Goal: Find specific page/section: Find specific page/section

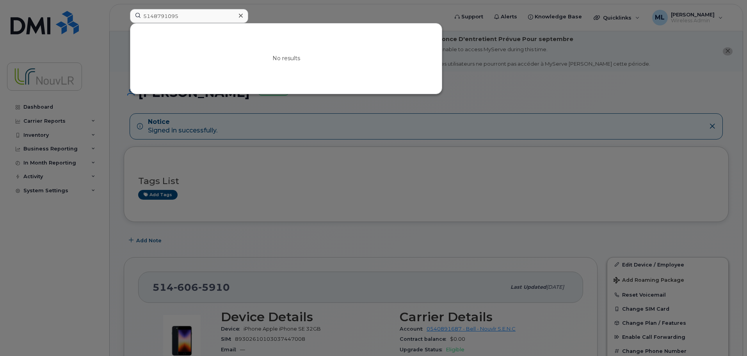
click at [186, 16] on input "5148791095" at bounding box center [189, 16] width 118 height 14
drag, startPoint x: 187, startPoint y: 16, endPoint x: 108, endPoint y: 16, distance: 78.9
click at [124, 16] on div "5148791095 No results" at bounding box center [287, 17] width 326 height 17
type input "castel"
click at [299, 68] on link "Go to Sign In Page" at bounding box center [286, 65] width 60 height 14
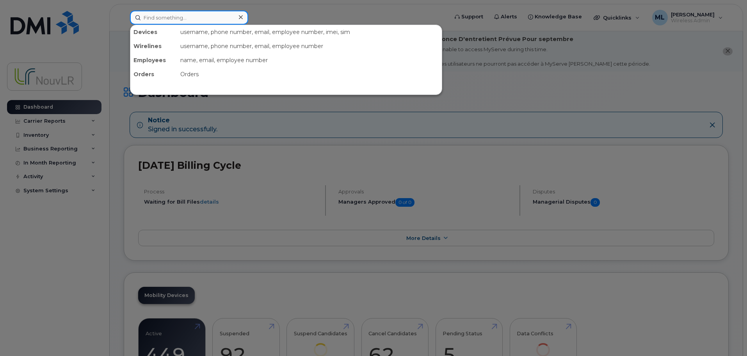
click at [171, 16] on input at bounding box center [189, 18] width 118 height 14
type input "castel"
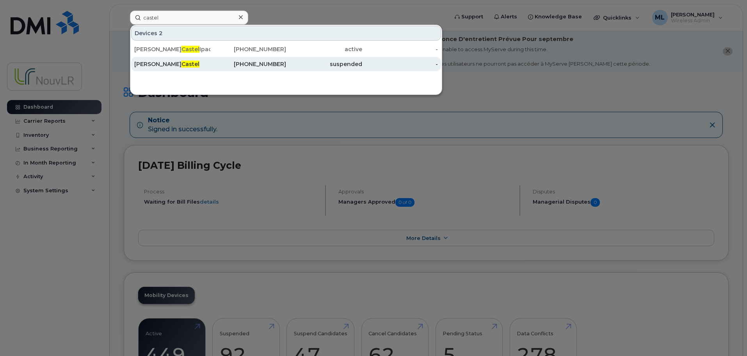
click at [176, 61] on div "Maxime Castel" at bounding box center [172, 64] width 76 height 8
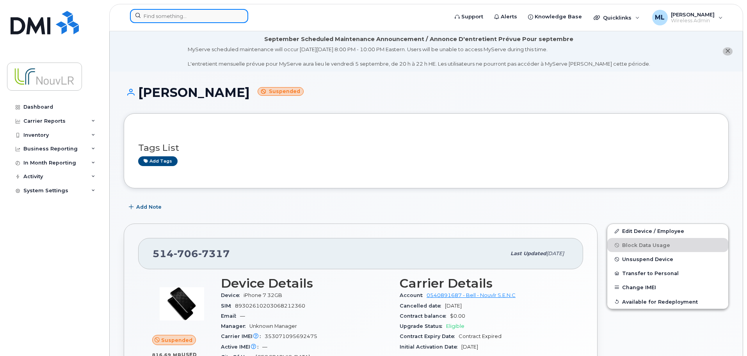
click at [180, 17] on input at bounding box center [189, 16] width 118 height 14
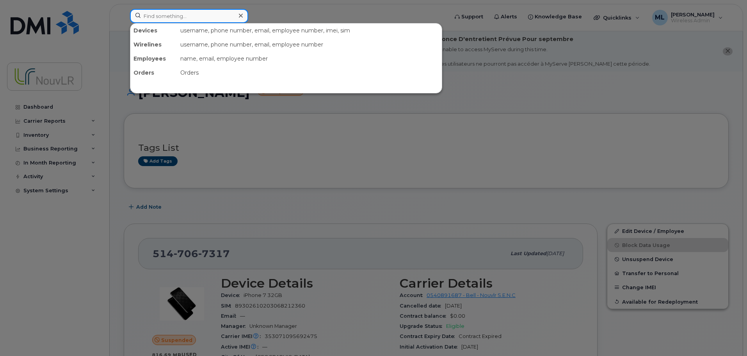
paste input "4383568275"
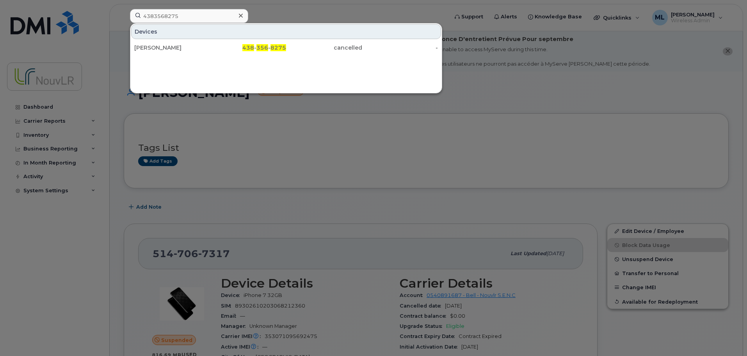
click at [153, 68] on div "Devices Marie-claude Lemay Ipad 438 - 356 - 8275 cancelled -" at bounding box center [286, 58] width 312 height 70
click at [180, 19] on input "4383568275" at bounding box center [189, 16] width 118 height 14
drag, startPoint x: 182, startPoint y: 15, endPoint x: 70, endPoint y: 15, distance: 112.9
click at [124, 15] on div "4383568275 Devices Marie-claude Lemay Ipad 438 - 356 - 8275 cancelled -" at bounding box center [287, 17] width 326 height 17
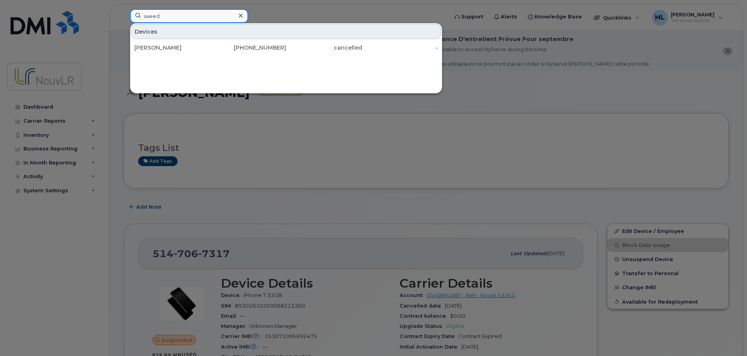
type input "saeed"
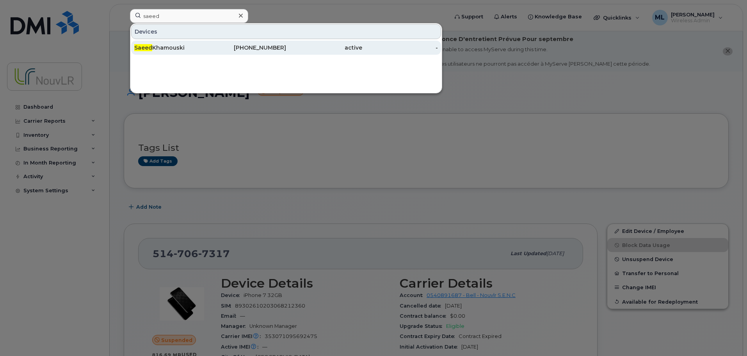
click at [246, 50] on div "514-250-9883" at bounding box center [248, 48] width 76 height 8
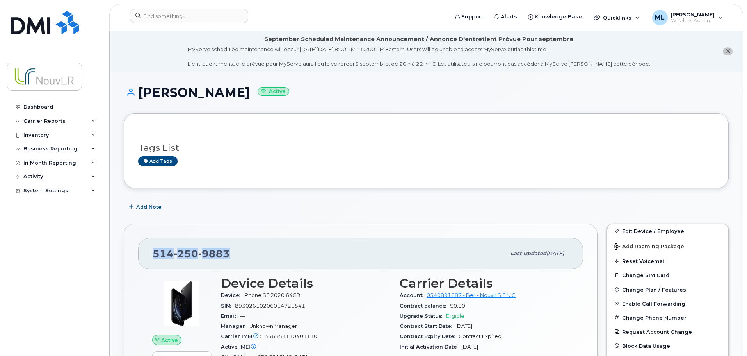
drag, startPoint x: 226, startPoint y: 256, endPoint x: 154, endPoint y: 256, distance: 71.5
click at [154, 256] on div "[PHONE_NUMBER]" at bounding box center [329, 253] width 353 height 16
copy span "[PHONE_NUMBER]"
click at [232, 249] on div "514 250 9883" at bounding box center [329, 253] width 353 height 16
drag, startPoint x: 229, startPoint y: 252, endPoint x: 152, endPoint y: 252, distance: 77.3
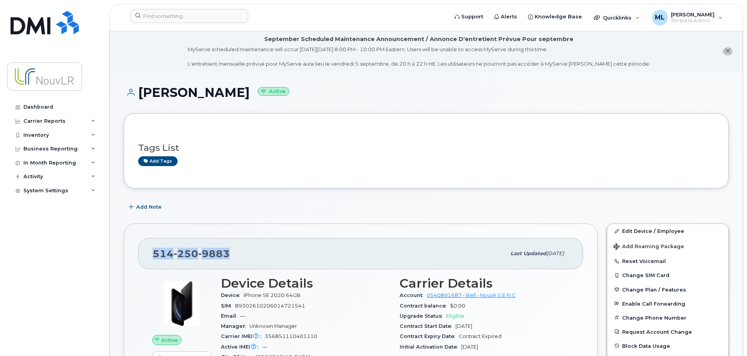
click at [152, 252] on div "514 250 9883 Last updated Apr 02, 2024" at bounding box center [360, 253] width 445 height 31
click at [160, 16] on input at bounding box center [189, 16] width 118 height 14
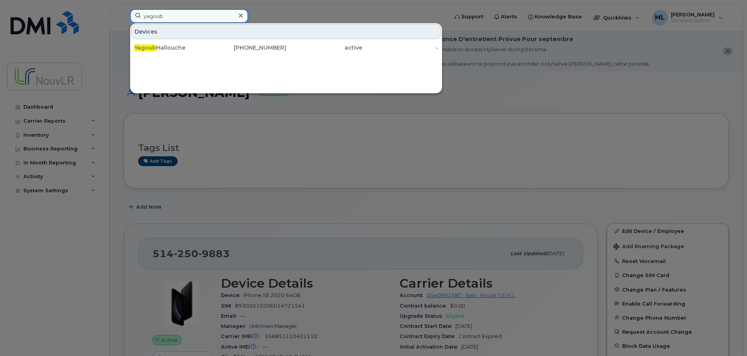
drag, startPoint x: 178, startPoint y: 15, endPoint x: 105, endPoint y: 12, distance: 72.7
click at [124, 12] on div "yagoub Devices Yagoub Hallouche 438-334-8139 active -" at bounding box center [287, 17] width 326 height 17
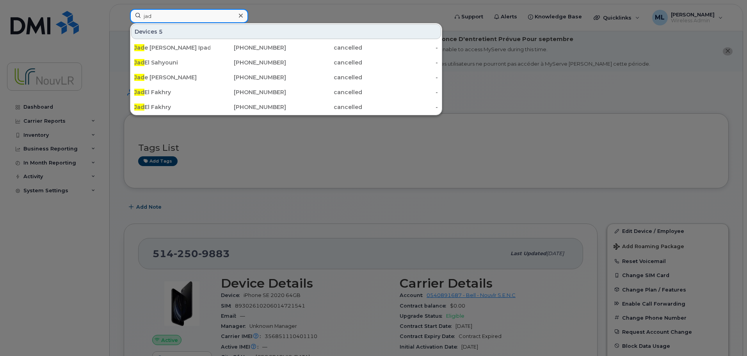
type input "jad"
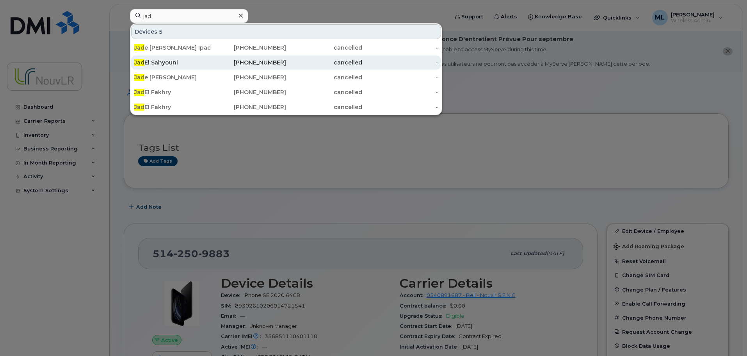
click at [179, 62] on div "Jad El Sahyouni" at bounding box center [172, 63] width 76 height 8
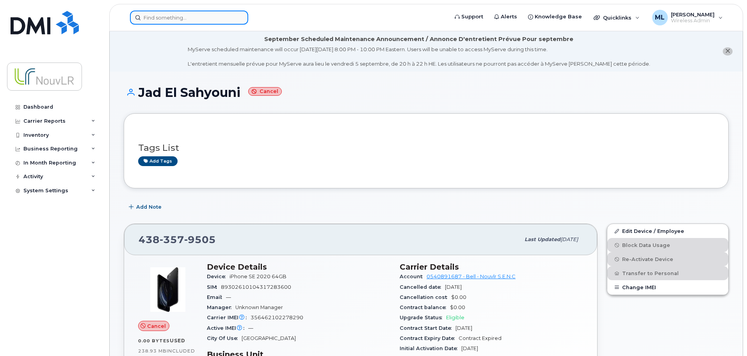
click at [153, 18] on input at bounding box center [189, 18] width 118 height 14
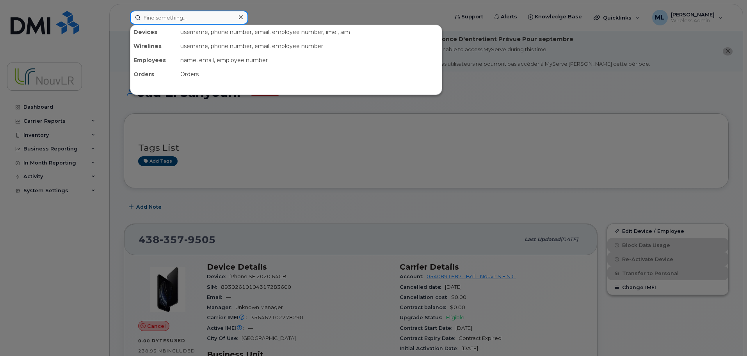
click at [164, 19] on input at bounding box center [189, 18] width 118 height 14
paste input "5142501878"
type input "5142501878"
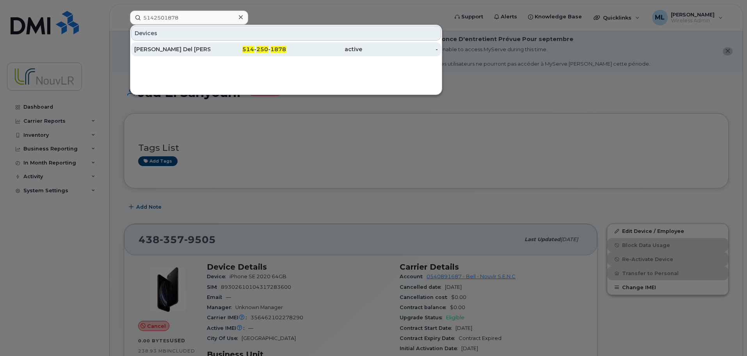
click at [187, 50] on div "Maria Del Carmen Llamazares" at bounding box center [172, 49] width 76 height 8
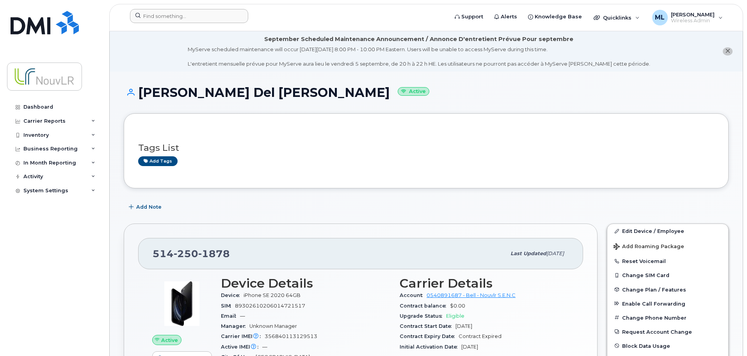
drag, startPoint x: 182, startPoint y: 7, endPoint x: 185, endPoint y: 16, distance: 8.6
click at [183, 10] on header "Support Alerts Knowledge Base Quicklinks Suspend / Cancel Device Change SIM Car…" at bounding box center [426, 17] width 634 height 27
click at [186, 16] on input at bounding box center [189, 16] width 118 height 14
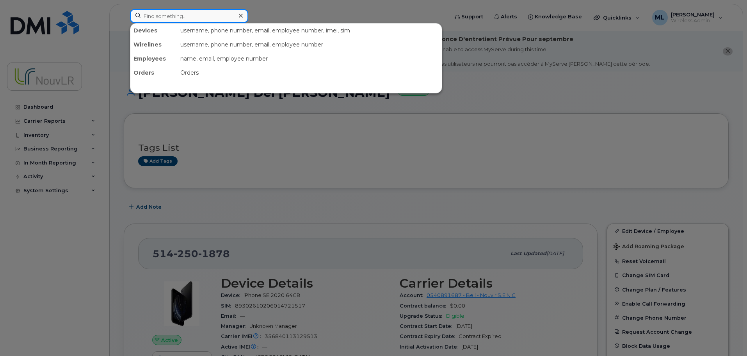
paste input "4383348139"
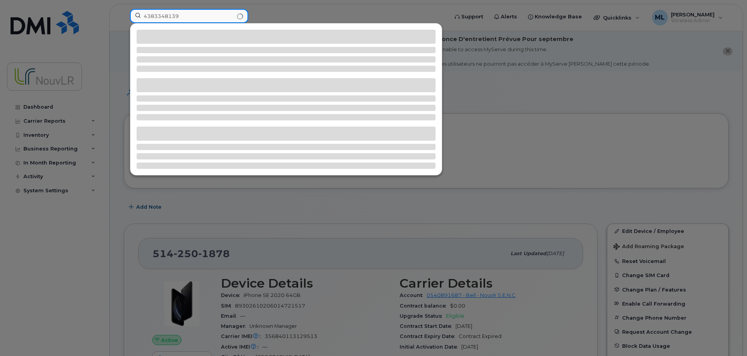
type input "4383348139"
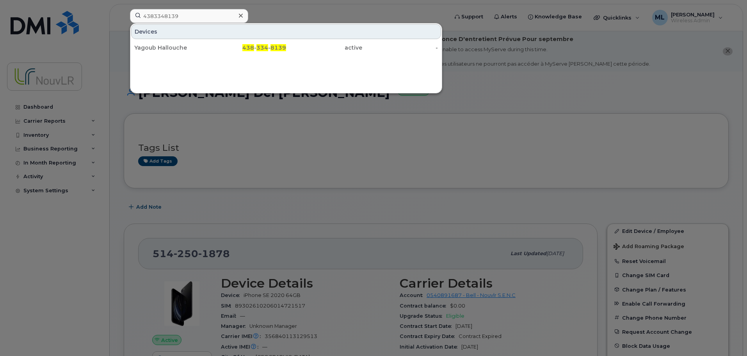
drag, startPoint x: 181, startPoint y: 48, endPoint x: 703, endPoint y: 89, distance: 524.1
click at [181, 48] on div "Yagoub Hallouche" at bounding box center [172, 48] width 76 height 8
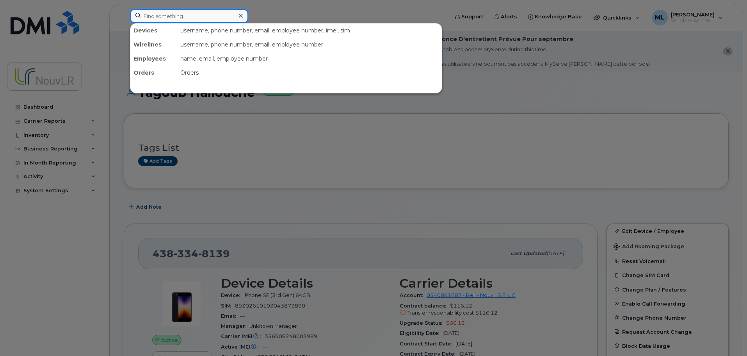
click at [177, 18] on input at bounding box center [189, 16] width 118 height 14
paste input "4384597902"
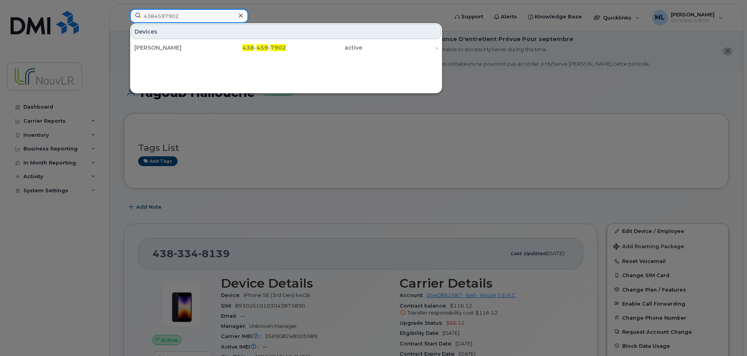
drag, startPoint x: 182, startPoint y: 13, endPoint x: 104, endPoint y: 16, distance: 78.5
click at [124, 16] on div "4384597902 Devices [PERSON_NAME] 438 - 459 - 7902 active -" at bounding box center [287, 17] width 326 height 17
paste input "3649776"
drag, startPoint x: 183, startPoint y: 17, endPoint x: 108, endPoint y: 14, distance: 74.6
click at [124, 14] on div "4383649776 Devices [PERSON_NAME] Ipad 438 - 364 - 9776 active -" at bounding box center [287, 17] width 326 height 17
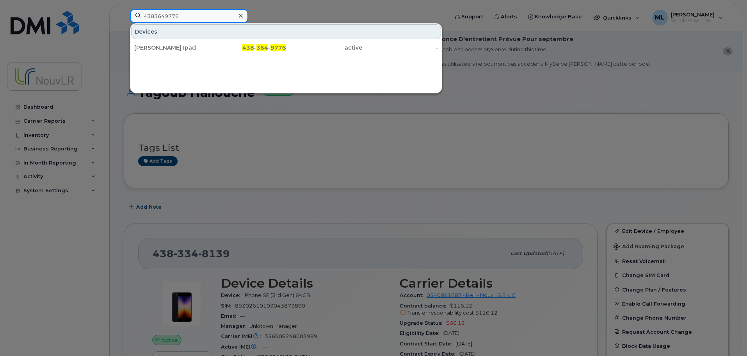
paste input "558128"
drag, startPoint x: 170, startPoint y: 15, endPoint x: 54, endPoint y: 14, distance: 115.6
click at [124, 14] on div "4383558128 Devices [PERSON_NAME] 438 - 355 - 8128 active -" at bounding box center [287, 17] width 326 height 17
paste input "340106"
drag, startPoint x: 183, startPoint y: 15, endPoint x: 108, endPoint y: 16, distance: 75.4
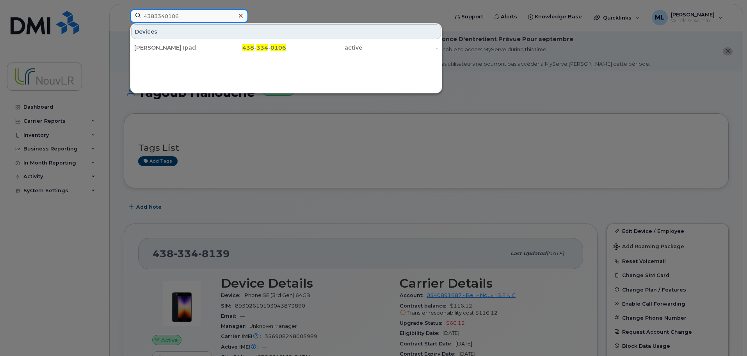
click at [124, 16] on div "4383340106 Devices [PERSON_NAME] Ipad 438 - 334 - 0106 active -" at bounding box center [287, 17] width 326 height 17
paste input "5439"
drag, startPoint x: 185, startPoint y: 18, endPoint x: 105, endPoint y: 19, distance: 80.1
click at [124, 19] on div "4383345439 Devices [PERSON_NAME] Ipad 438 - 334 - 5439 active -" at bounding box center [287, 17] width 326 height 17
paste input "5142509883"
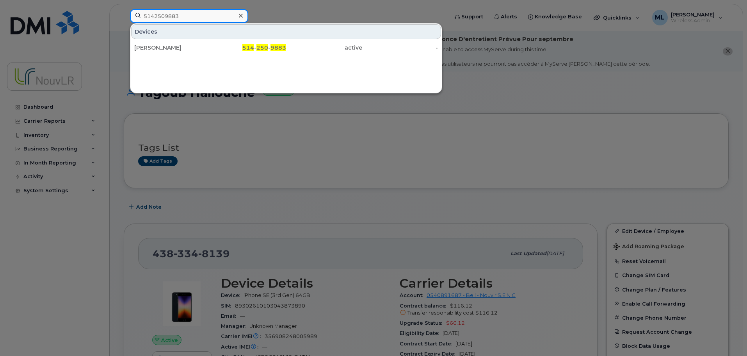
drag, startPoint x: 182, startPoint y: 15, endPoint x: 98, endPoint y: 15, distance: 84.0
click at [124, 15] on div "5142509883 Devices [PERSON_NAME] 514 - 250 - 9883 active -" at bounding box center [287, 17] width 326 height 17
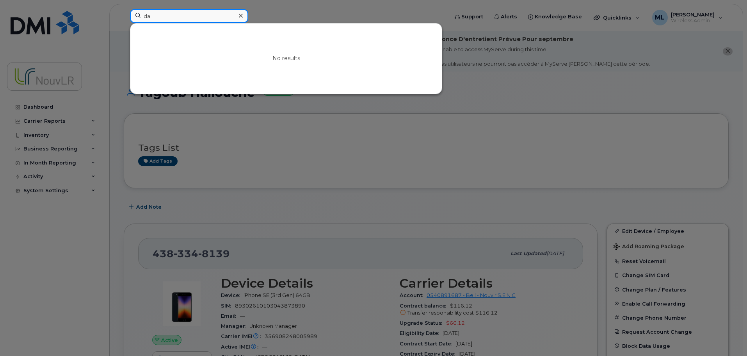
type input "d"
type input "p"
type input "f"
click at [383, 139] on div at bounding box center [373, 178] width 747 height 356
